Goal: Transaction & Acquisition: Book appointment/travel/reservation

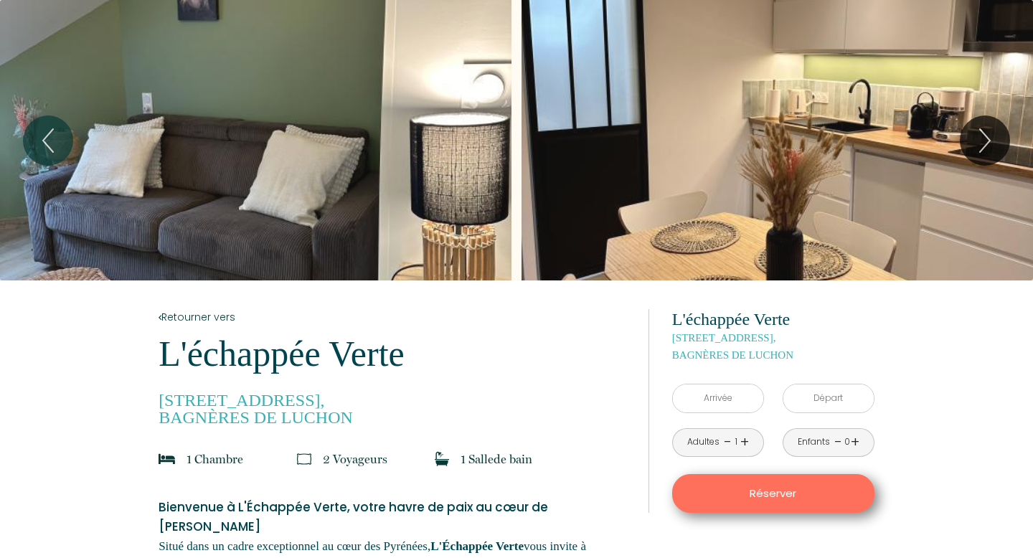
click at [722, 407] on input "text" at bounding box center [718, 399] width 90 height 28
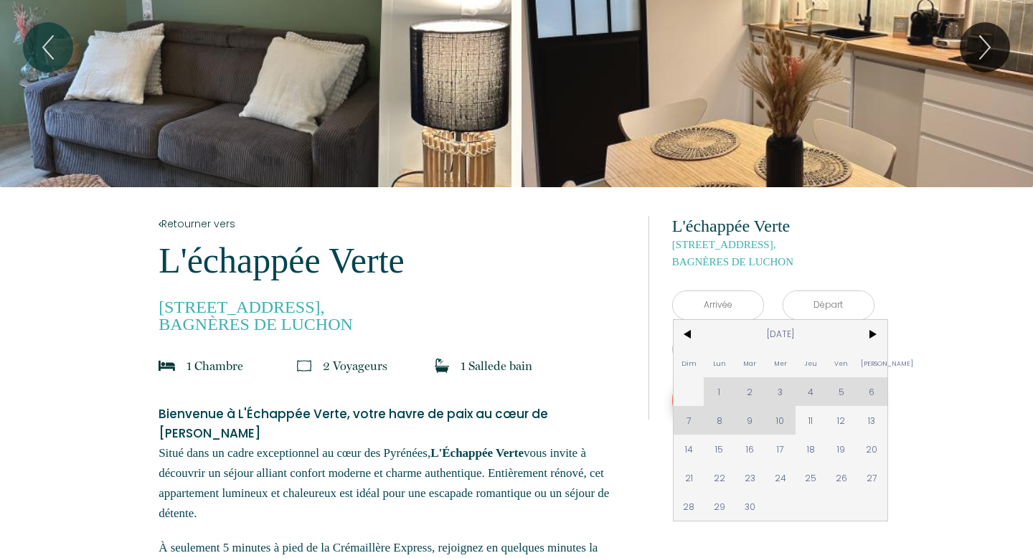
scroll to position [103, 0]
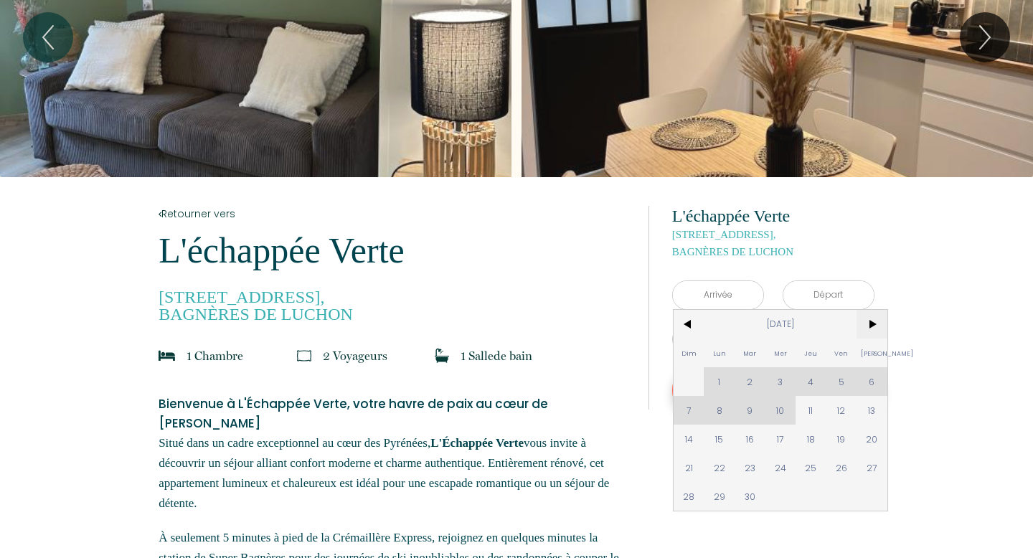
click at [869, 327] on span ">" at bounding box center [872, 324] width 31 height 29
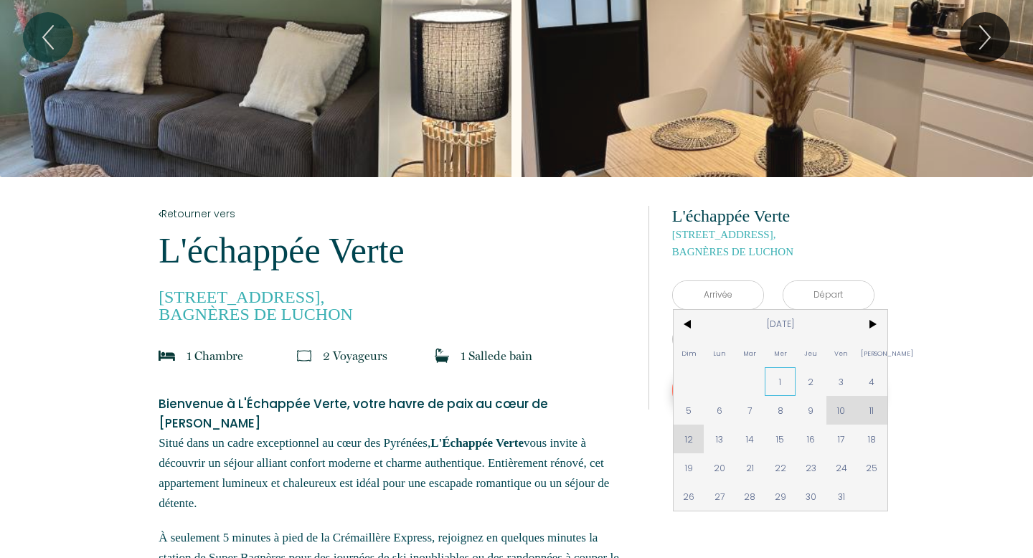
click at [778, 379] on span "1" at bounding box center [780, 381] width 31 height 29
type input "[DATE]"
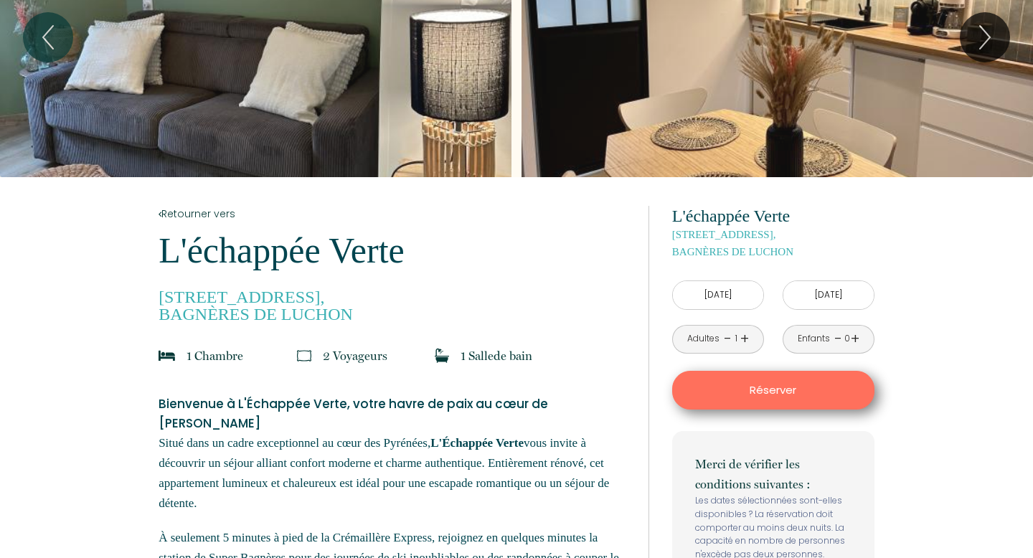
click at [849, 292] on input "[DATE]" at bounding box center [828, 295] width 90 height 28
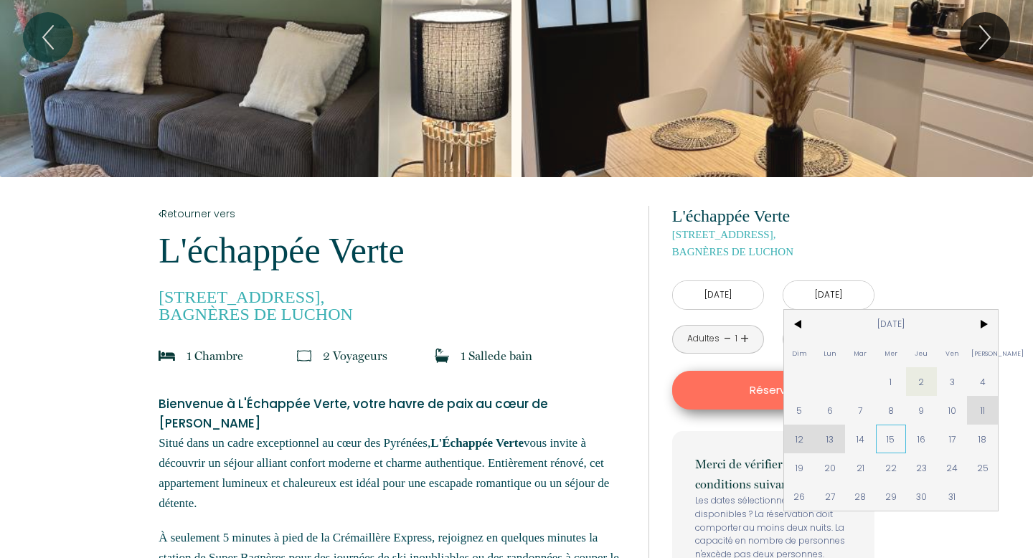
click at [885, 435] on span "15" at bounding box center [891, 439] width 31 height 29
type input "[DATE]"
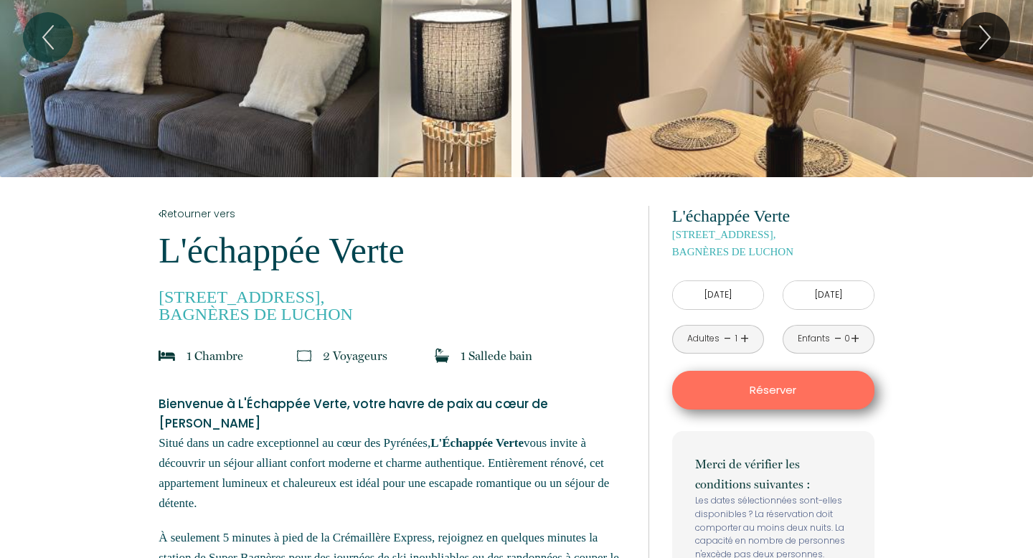
click at [817, 385] on p "Réserver" at bounding box center [773, 390] width 192 height 17
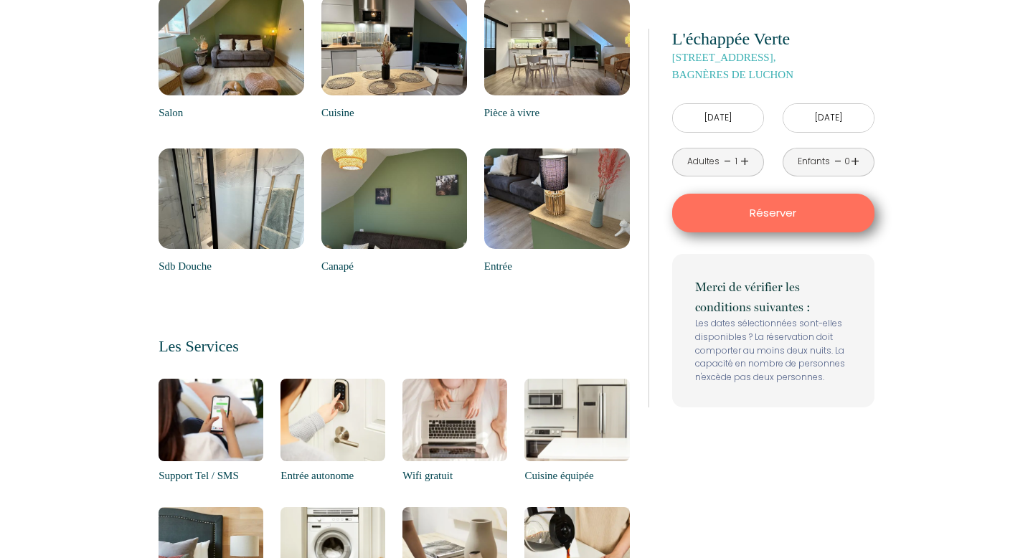
scroll to position [1447, 0]
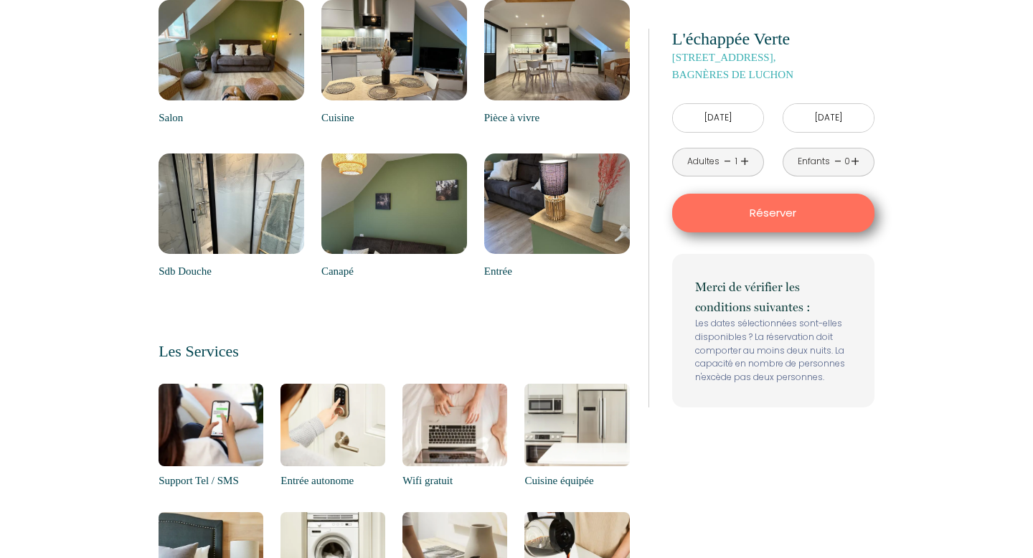
click at [773, 226] on button "Réserver" at bounding box center [773, 213] width 202 height 39
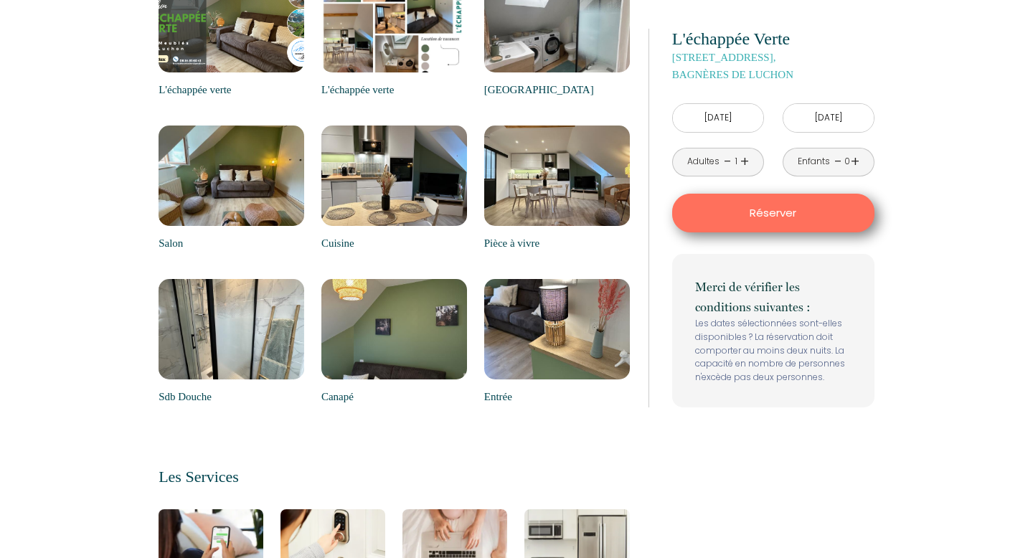
scroll to position [1293, 0]
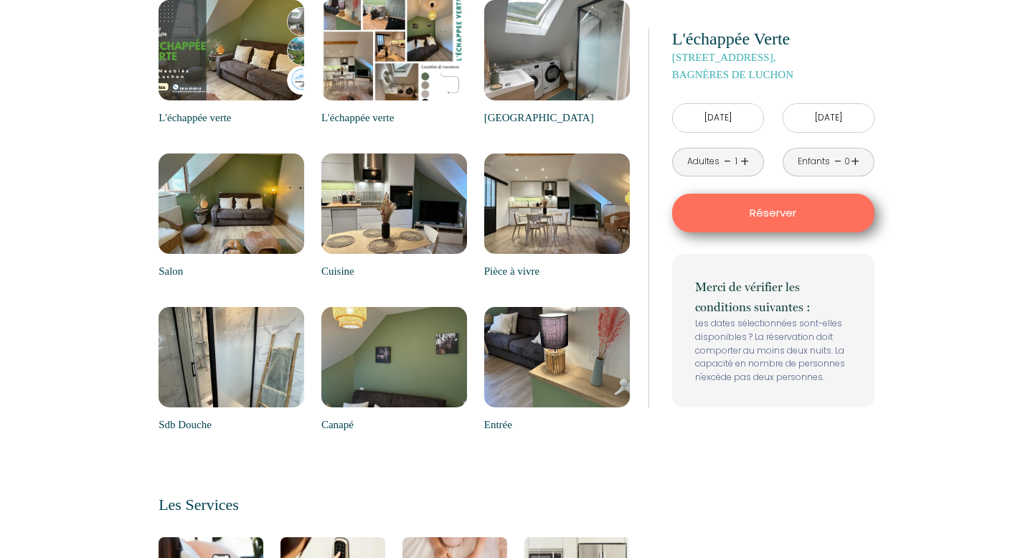
click at [806, 121] on input "Mer 15 Oct 2025" at bounding box center [828, 118] width 90 height 28
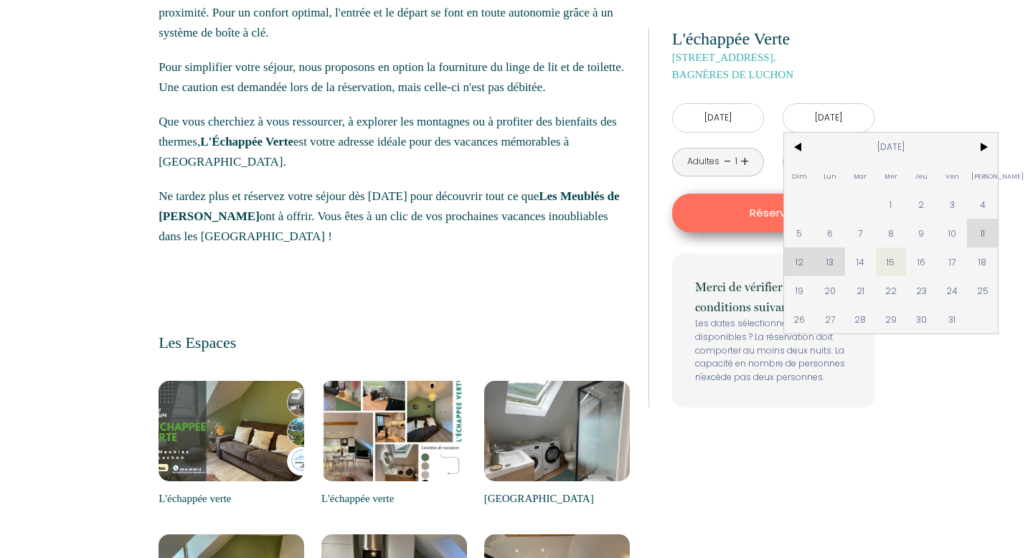
scroll to position [900, 0]
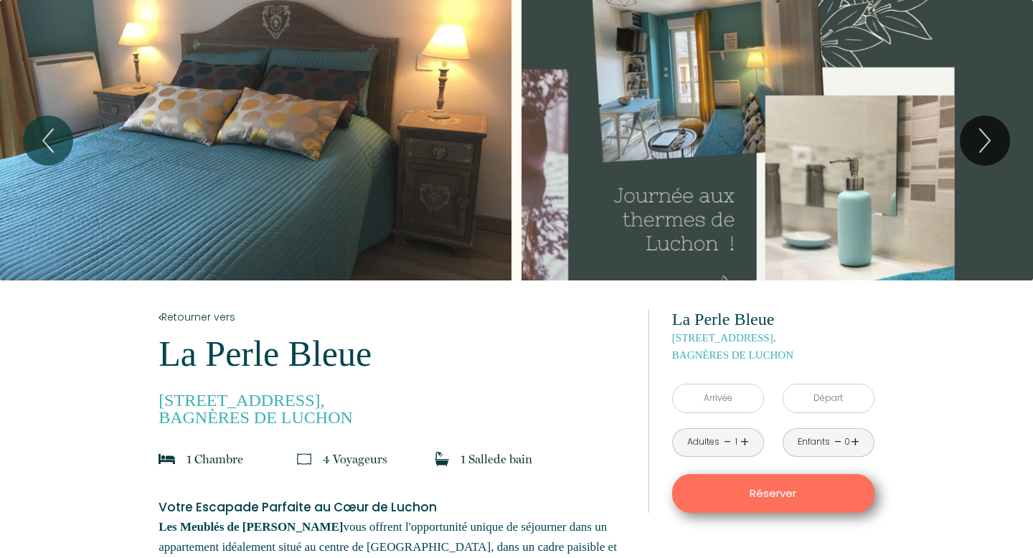
click at [733, 402] on input "text" at bounding box center [718, 399] width 90 height 28
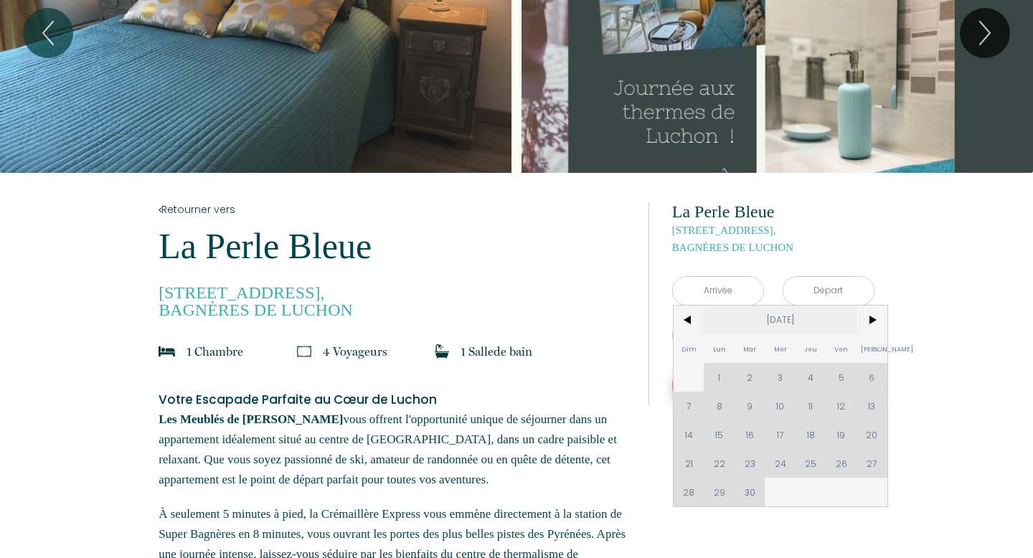
scroll to position [124, 0]
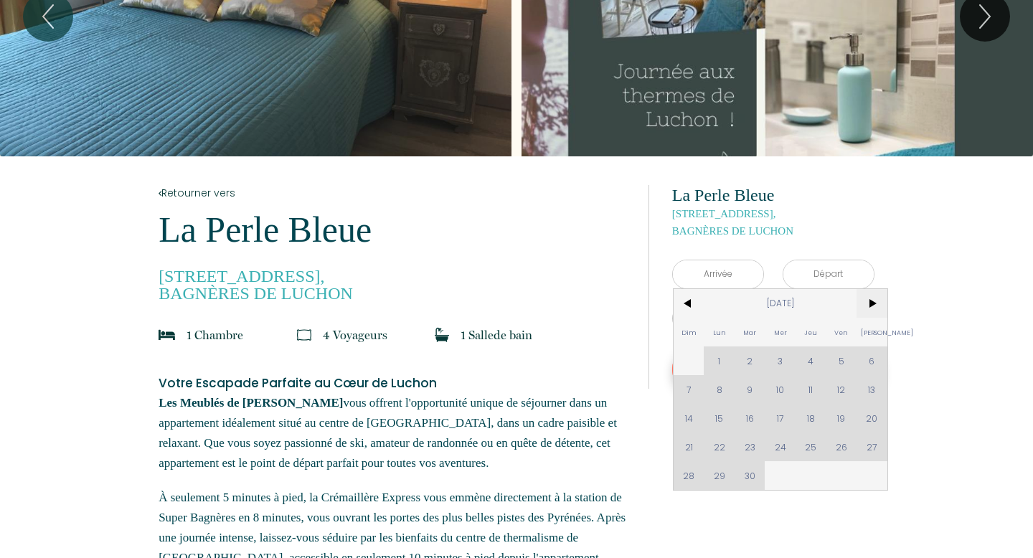
click at [873, 310] on span ">" at bounding box center [872, 303] width 31 height 29
click at [783, 358] on div "Dim Lun Mar Mer Jeu Ven Sam 1 2 3 4 5 6 7 8 9 10 11 12 13 14 15 16 17 18 19 20 …" at bounding box center [781, 389] width 214 height 201
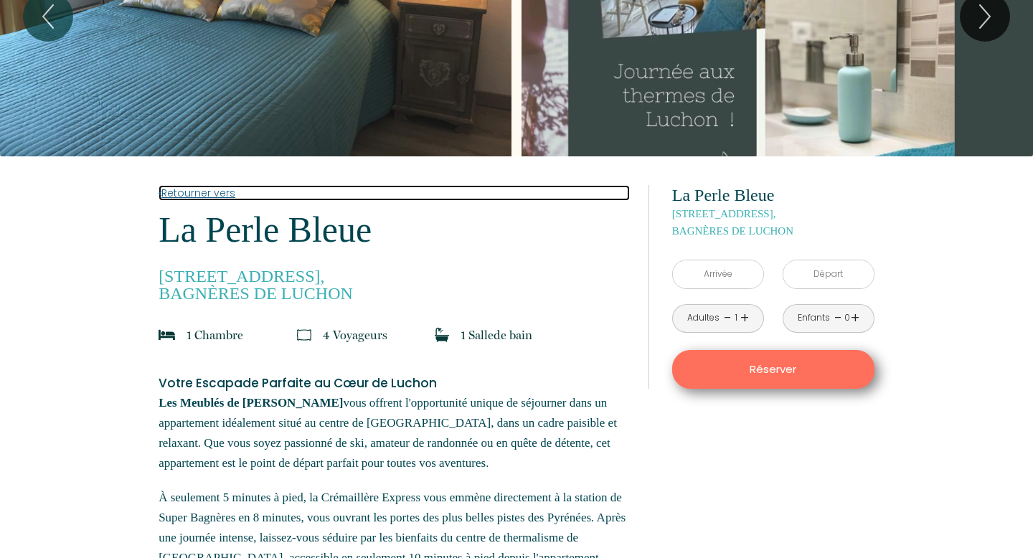
click at [209, 189] on link "Retourner vers" at bounding box center [394, 193] width 471 height 16
click at [186, 194] on link "Retourner vers" at bounding box center [394, 193] width 471 height 16
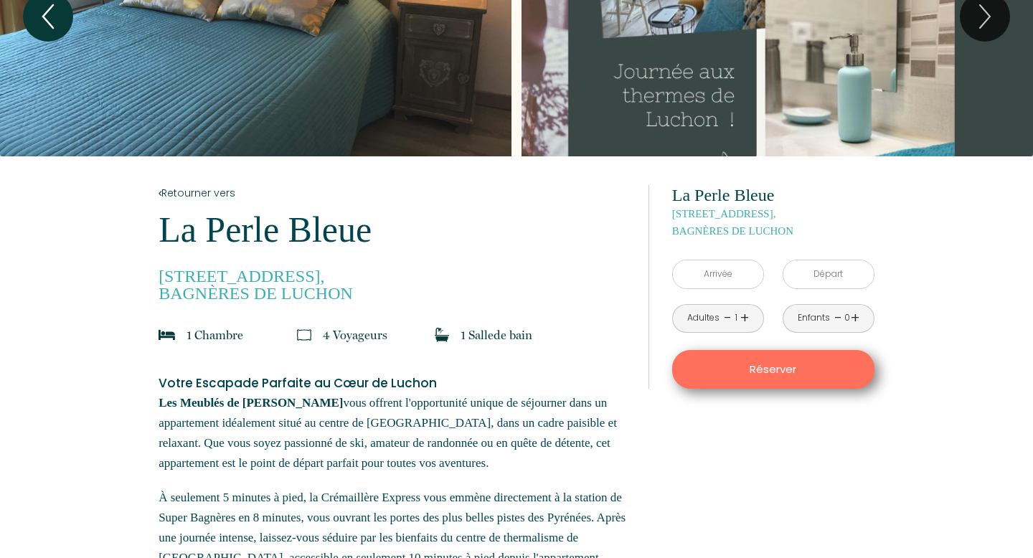
click at [49, 20] on icon "Previous" at bounding box center [48, 16] width 30 height 43
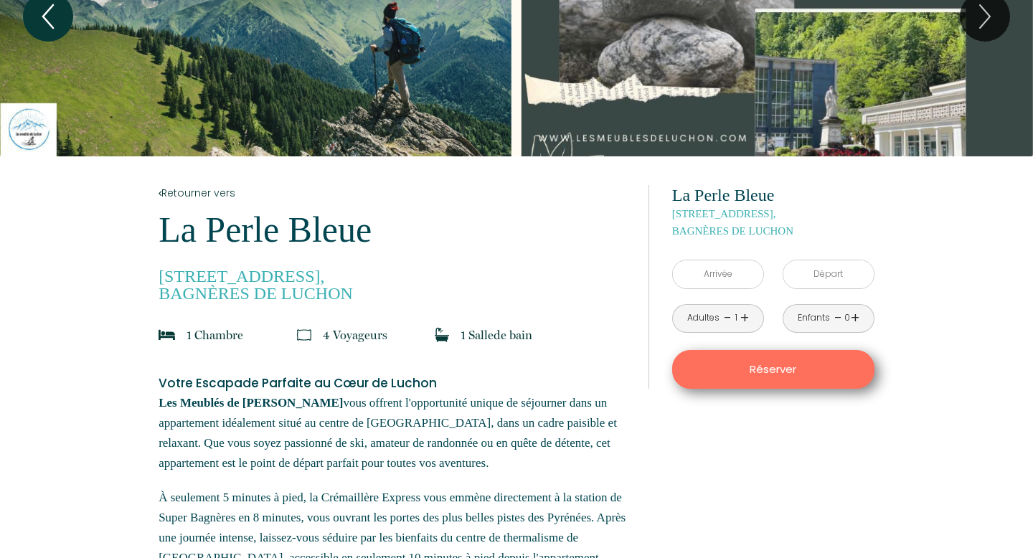
click at [52, 14] on icon "Previous" at bounding box center [48, 16] width 30 height 43
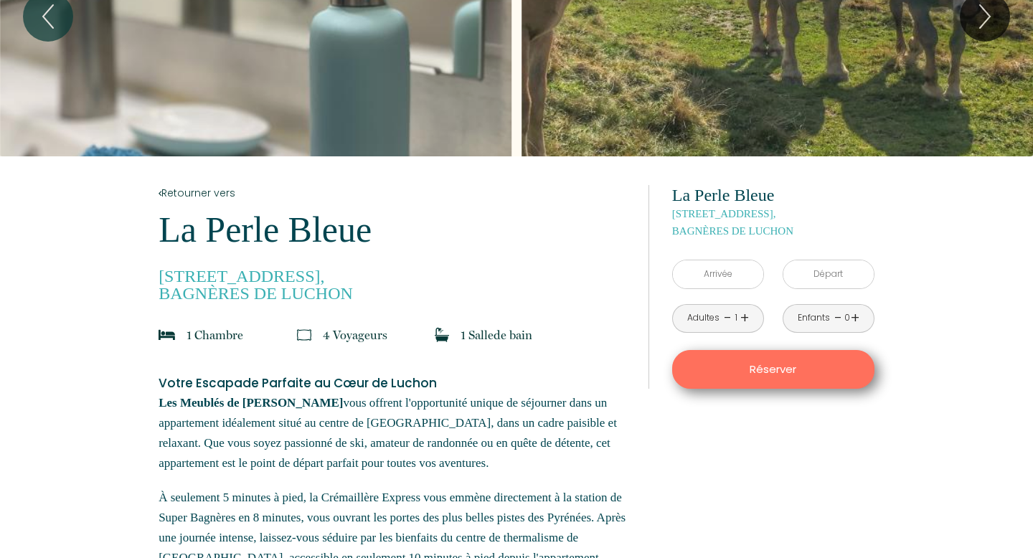
scroll to position [0, 0]
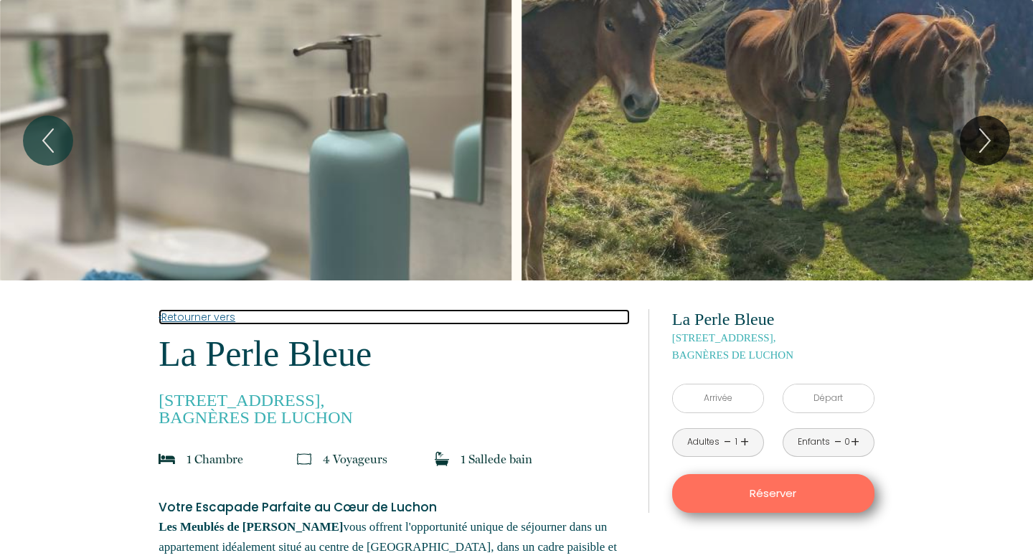
click at [214, 316] on link "Retourner vers" at bounding box center [394, 317] width 471 height 16
